Goal: Navigation & Orientation: Find specific page/section

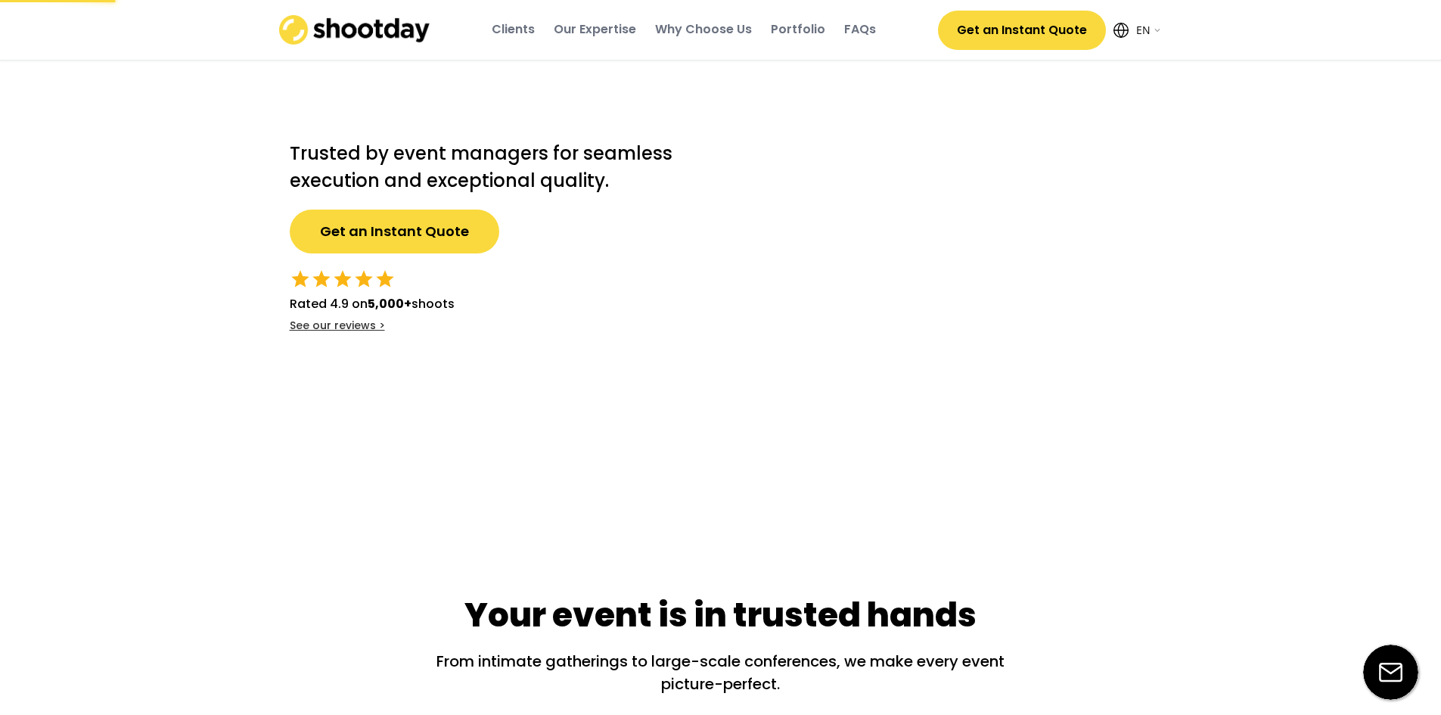
select select ""en""
click at [1153, 31] on select "English EN AR" at bounding box center [1147, 30] width 30 height 30
click at [1132, 15] on select "English EN AR" at bounding box center [1147, 30] width 30 height 30
select select ""ar""
